Goal: Navigation & Orientation: Find specific page/section

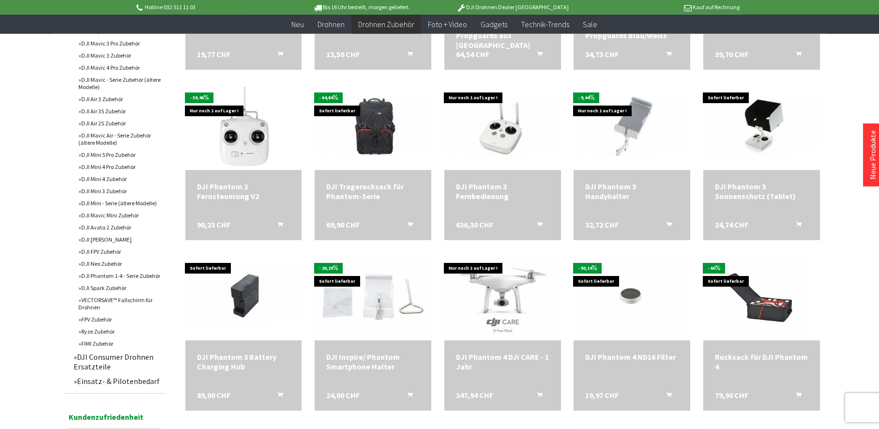
scroll to position [494, 0]
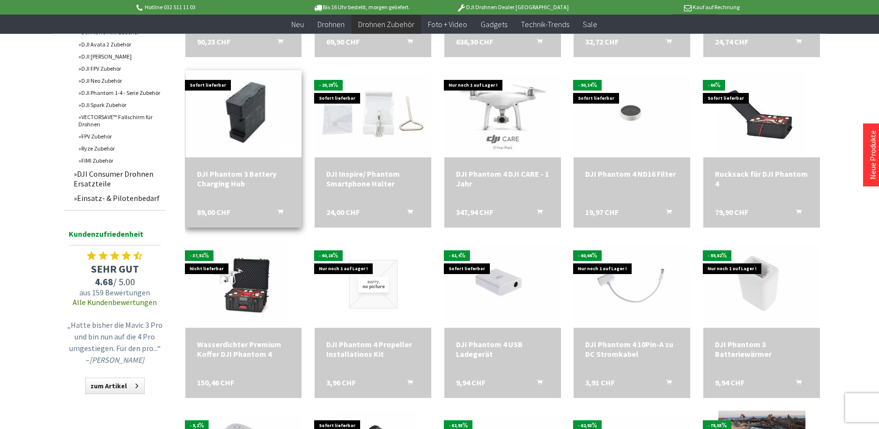
scroll to position [642, 0]
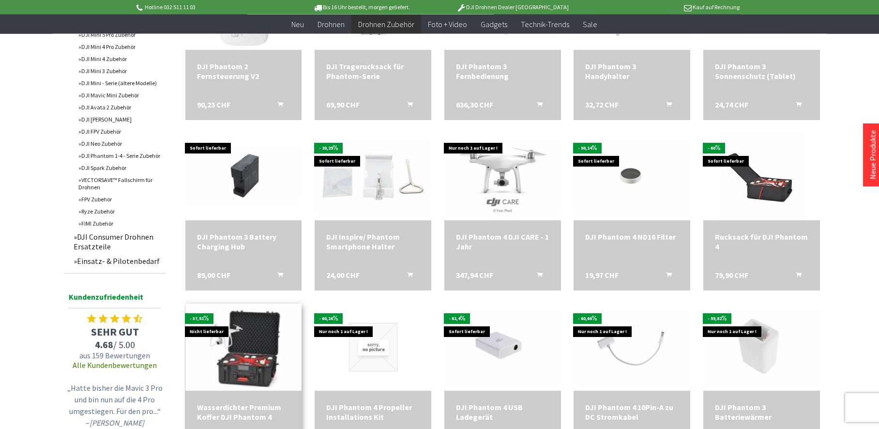
scroll to position [543, 0]
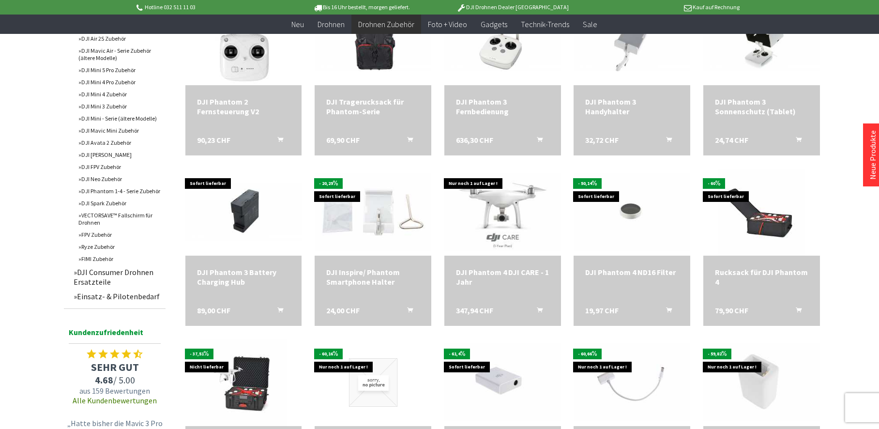
click at [114, 192] on link "DJI Phantom 1-4 - Serie Zubehör" at bounding box center [120, 191] width 92 height 12
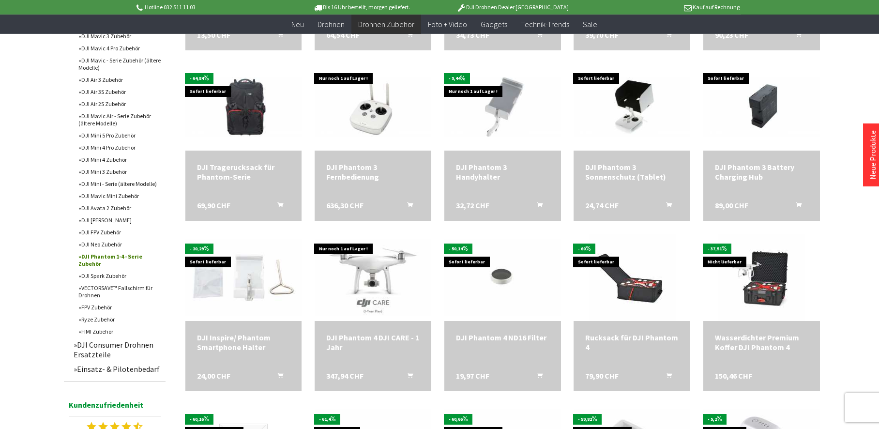
scroll to position [494, 0]
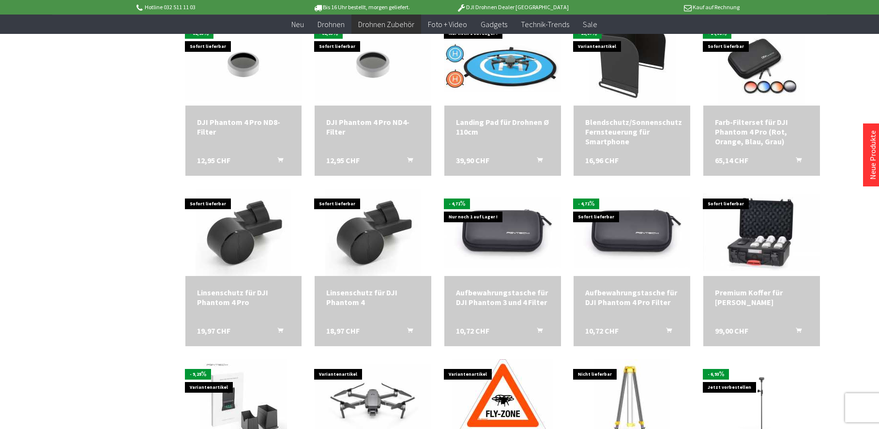
scroll to position [1036, 0]
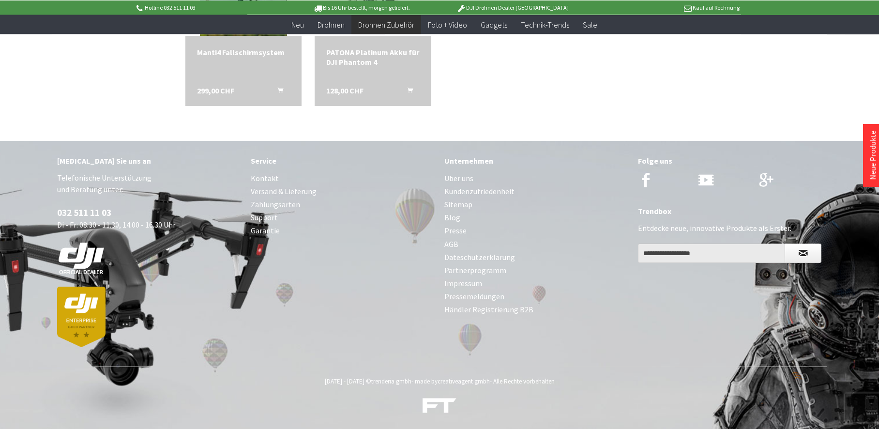
scroll to position [1784, 0]
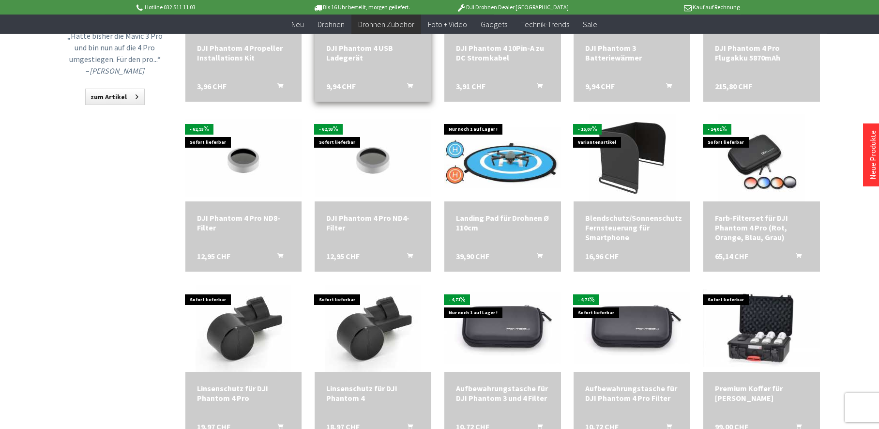
scroll to position [748, 0]
